Goal: Check status

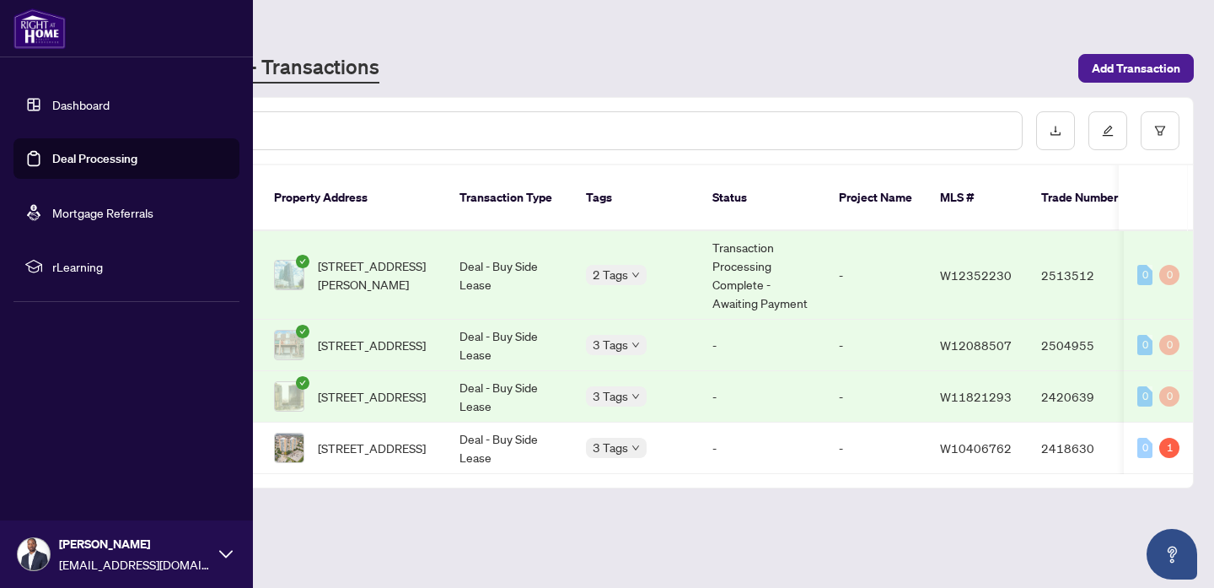
click at [52, 151] on link "Deal Processing" at bounding box center [94, 158] width 85 height 15
click at [52, 109] on link "Dashboard" at bounding box center [80, 104] width 57 height 15
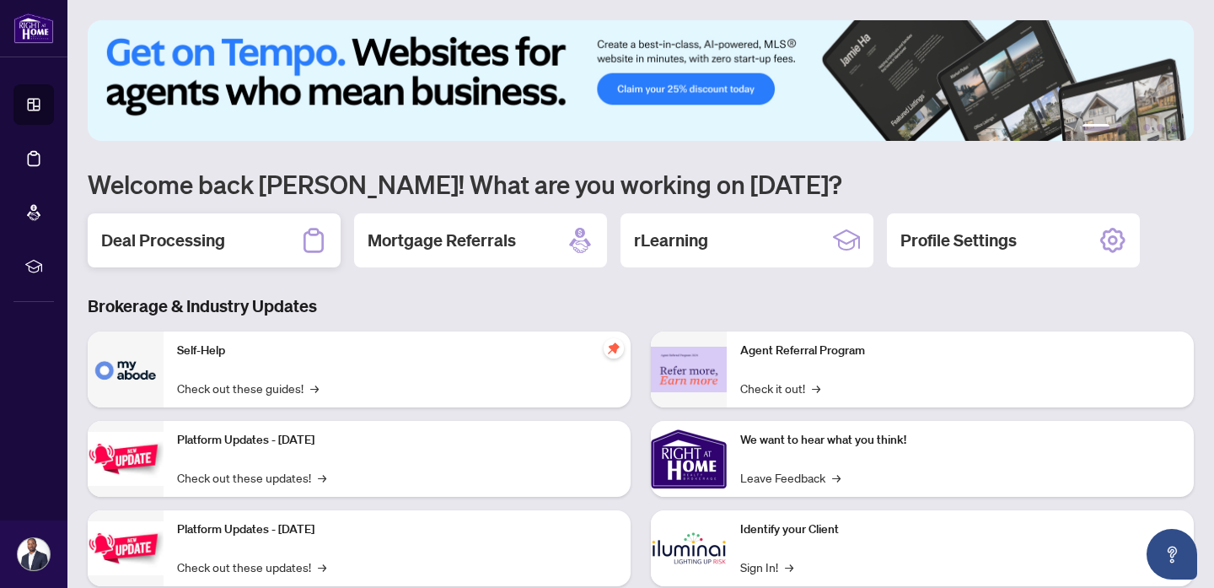
click at [195, 251] on h2 "Deal Processing" at bounding box center [163, 241] width 124 height 24
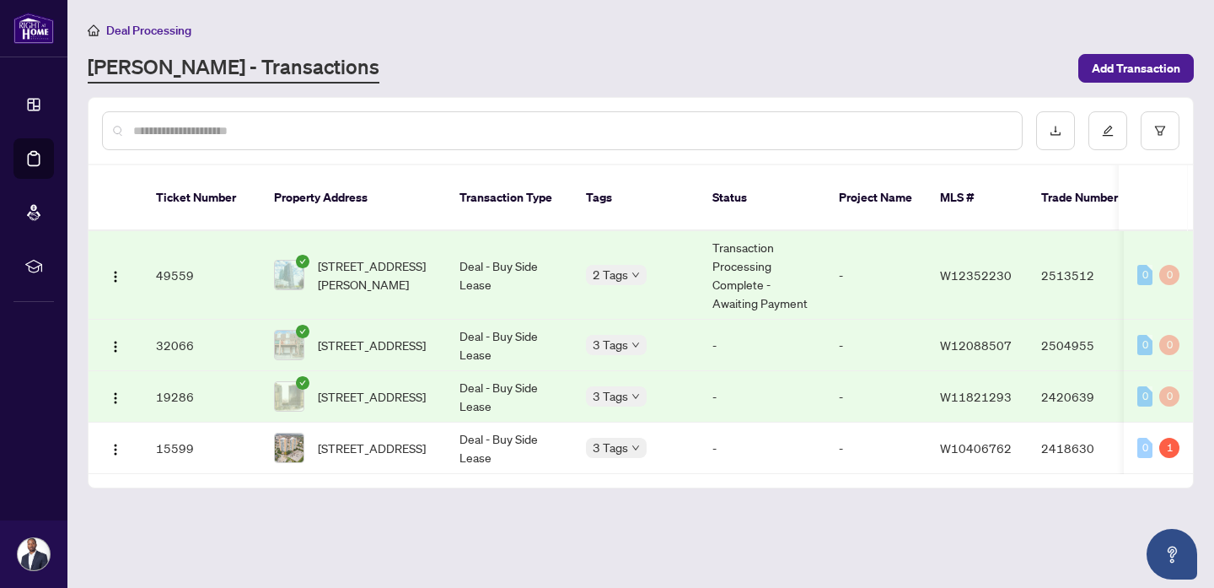
click at [132, 29] on span "Deal Processing" at bounding box center [148, 30] width 85 height 15
click at [332, 266] on span "[STREET_ADDRESS][PERSON_NAME]" at bounding box center [375, 274] width 115 height 37
